Goal: Task Accomplishment & Management: Manage account settings

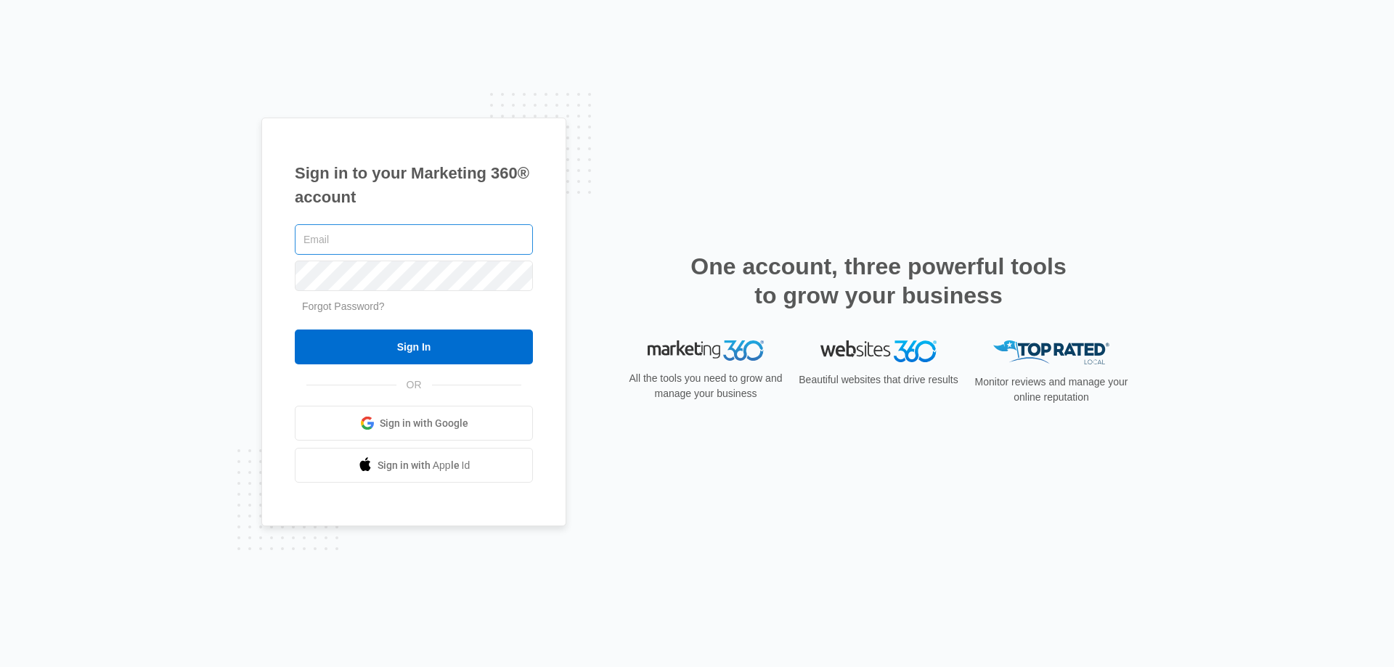
click at [447, 237] on input "text" at bounding box center [414, 239] width 238 height 31
type input "[EMAIL_ADDRESS][PERSON_NAME][DOMAIN_NAME]"
click at [295, 330] on input "Sign In" at bounding box center [414, 347] width 238 height 35
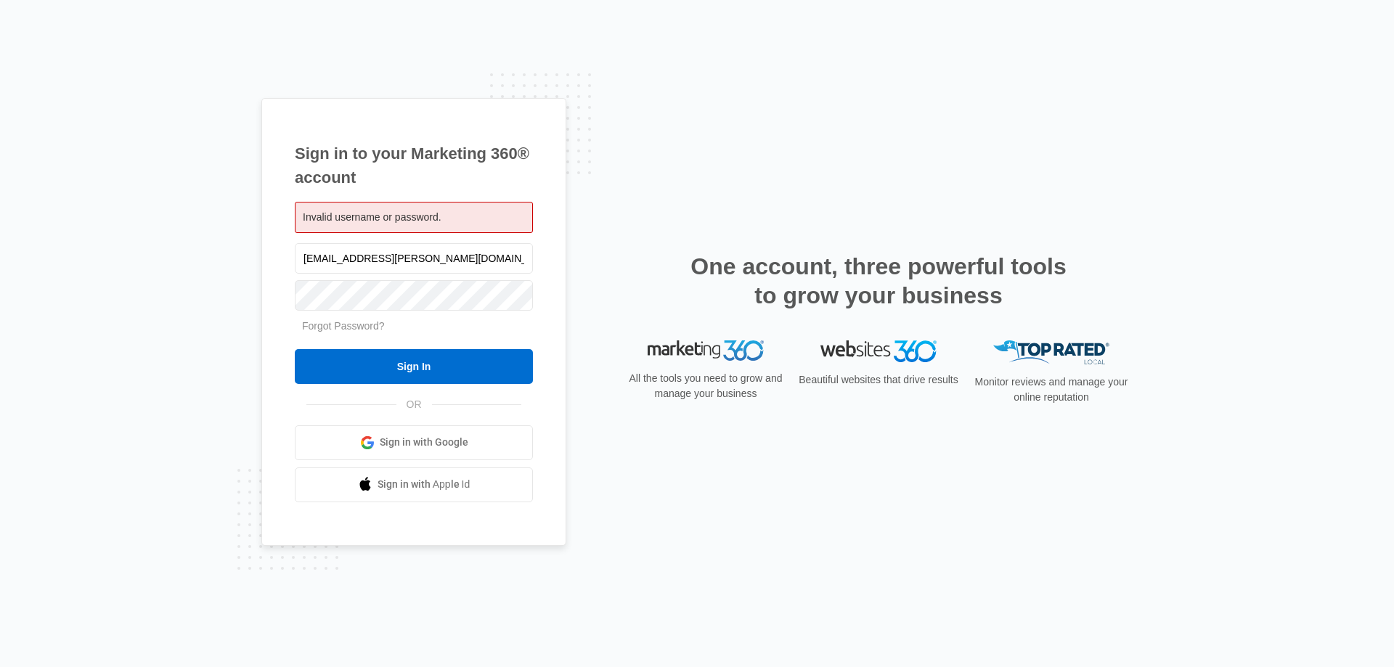
click at [438, 219] on span "Invalid username or password." at bounding box center [372, 217] width 139 height 12
click at [433, 222] on span "Invalid username or password." at bounding box center [372, 217] width 139 height 12
click at [295, 349] on input "Sign In" at bounding box center [414, 366] width 238 height 35
click at [475, 370] on input "Sign In" at bounding box center [414, 366] width 238 height 35
click at [479, 446] on link "Sign in with Google" at bounding box center [414, 443] width 238 height 35
